Goal: Find specific page/section: Find specific page/section

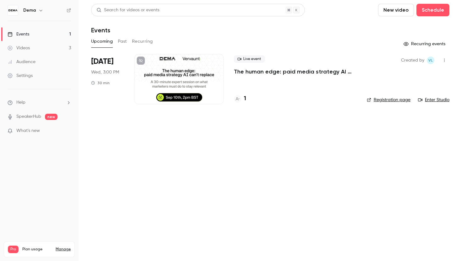
click at [286, 71] on p "The human edge: paid media strategy AI can’t replace" at bounding box center [295, 72] width 123 height 8
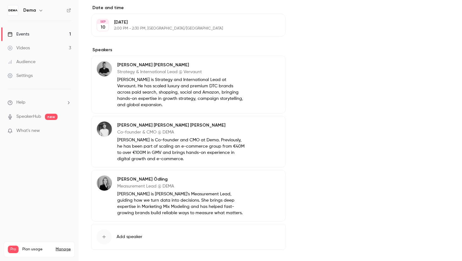
scroll to position [215, 0]
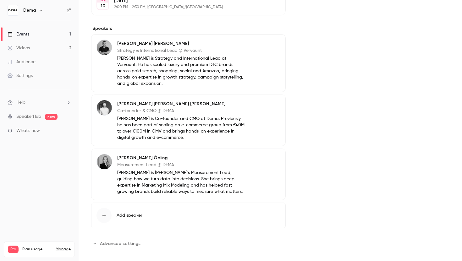
click at [118, 243] on div "About The human edge: paid media strategy AI can’t replace The paid media game …" at bounding box center [270, 53] width 359 height 422
click at [121, 241] on span "Advanced settings" at bounding box center [120, 244] width 41 height 7
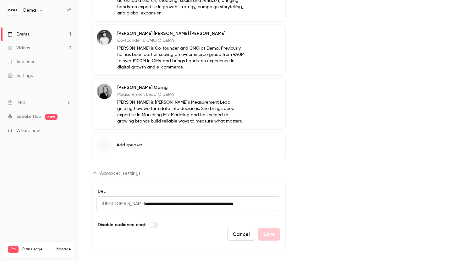
scroll to position [0, 0]
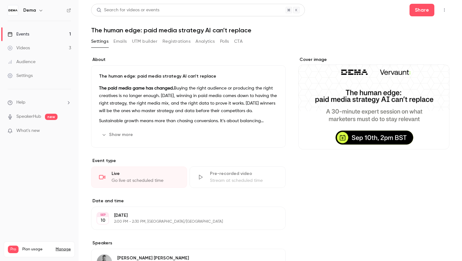
click at [447, 11] on button "button" at bounding box center [445, 10] width 10 height 10
click at [447, 11] on div at bounding box center [231, 130] width 462 height 261
click at [82, 68] on main "Search for videos or events Share The human edge: paid media strategy AI can’t …" at bounding box center [271, 130] width 384 height 261
click at [26, 80] on link "Settings" at bounding box center [39, 76] width 79 height 14
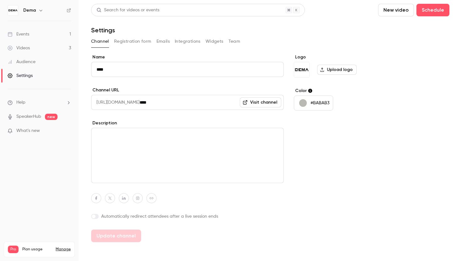
click at [218, 43] on button "Widgets" at bounding box center [215, 41] width 18 height 10
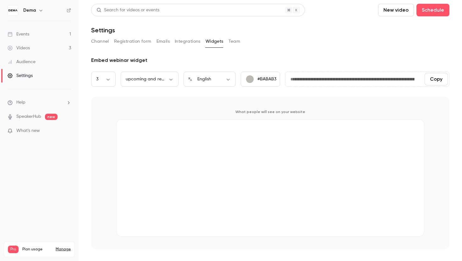
click at [187, 42] on button "Integrations" at bounding box center [188, 41] width 26 height 10
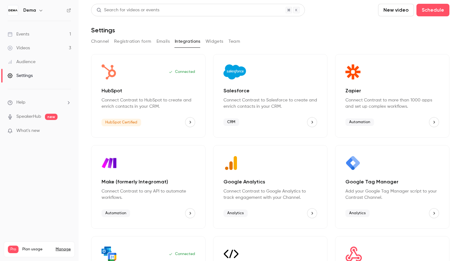
click at [160, 40] on button "Emails" at bounding box center [163, 41] width 13 height 10
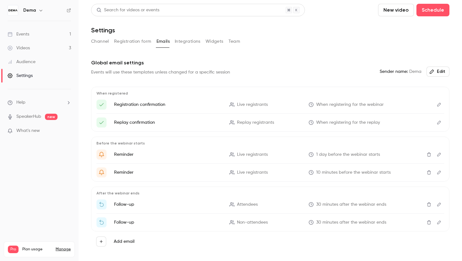
click at [139, 41] on button "Registration form" at bounding box center [132, 41] width 37 height 10
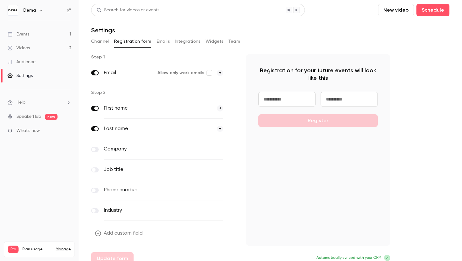
click at [164, 36] on button "Emails" at bounding box center [163, 41] width 13 height 10
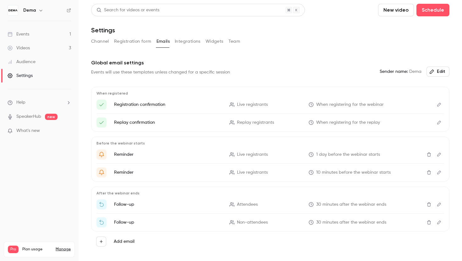
click at [186, 45] on button "Integrations" at bounding box center [188, 41] width 26 height 10
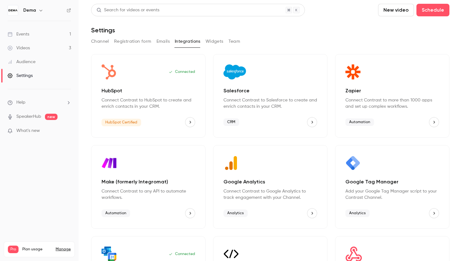
click at [224, 47] on div "Channel Registration form Emails Integrations Widgets Team" at bounding box center [270, 42] width 359 height 13
click at [218, 46] on button "Widgets" at bounding box center [215, 41] width 18 height 10
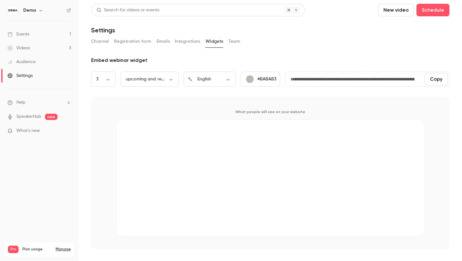
click at [235, 43] on button "Team" at bounding box center [235, 41] width 12 height 10
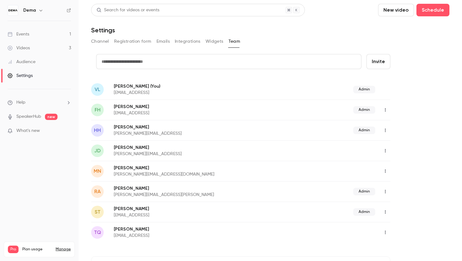
click at [159, 44] on button "Emails" at bounding box center [163, 41] width 13 height 10
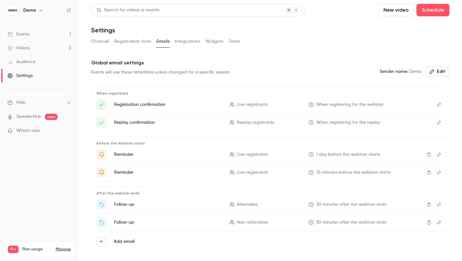
click at [185, 44] on button "Integrations" at bounding box center [188, 41] width 26 height 10
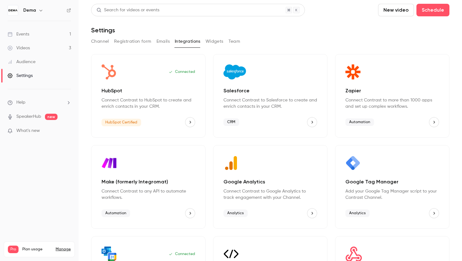
click at [216, 45] on button "Widgets" at bounding box center [215, 41] width 18 height 10
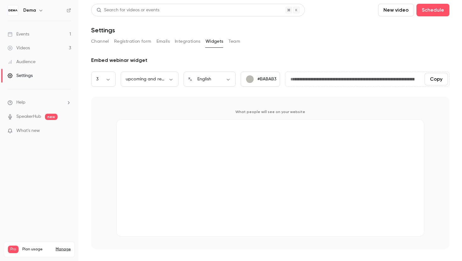
click at [147, 45] on button "Registration form" at bounding box center [132, 41] width 37 height 10
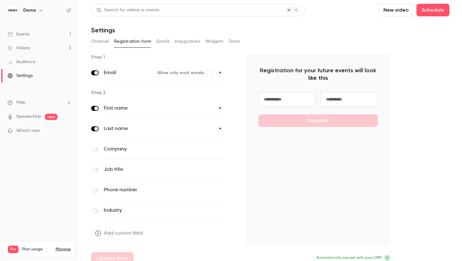
scroll to position [8, 0]
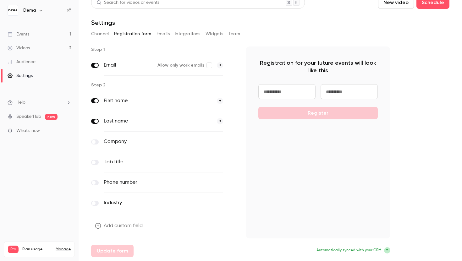
click at [27, 34] on div "Events" at bounding box center [19, 34] width 22 height 6
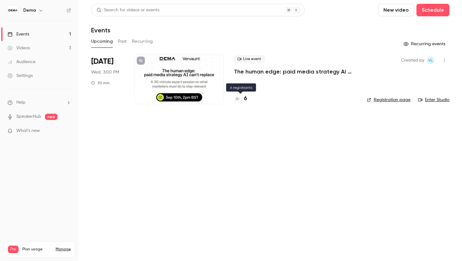
click at [245, 99] on h4 "6" at bounding box center [245, 99] width 3 height 8
